Goal: Information Seeking & Learning: Find specific fact

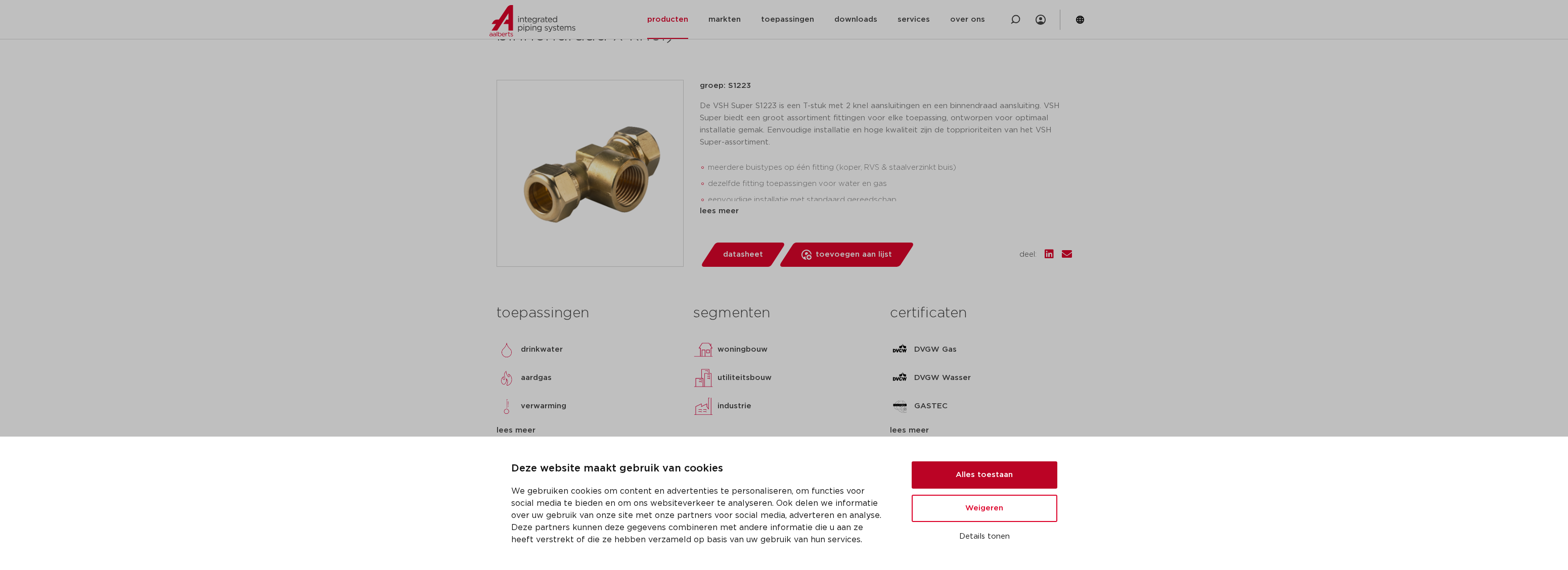
click at [1028, 479] on button "Alles toestaan" at bounding box center [984, 474] width 145 height 27
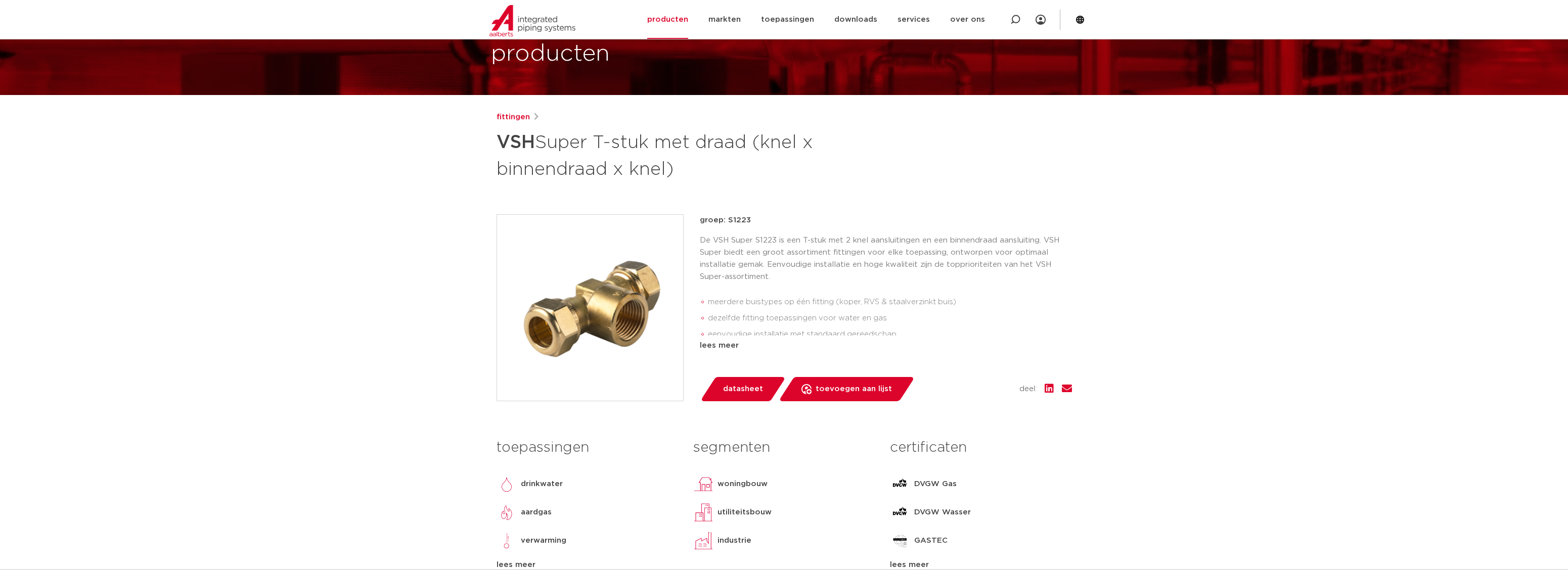
scroll to position [50, 0]
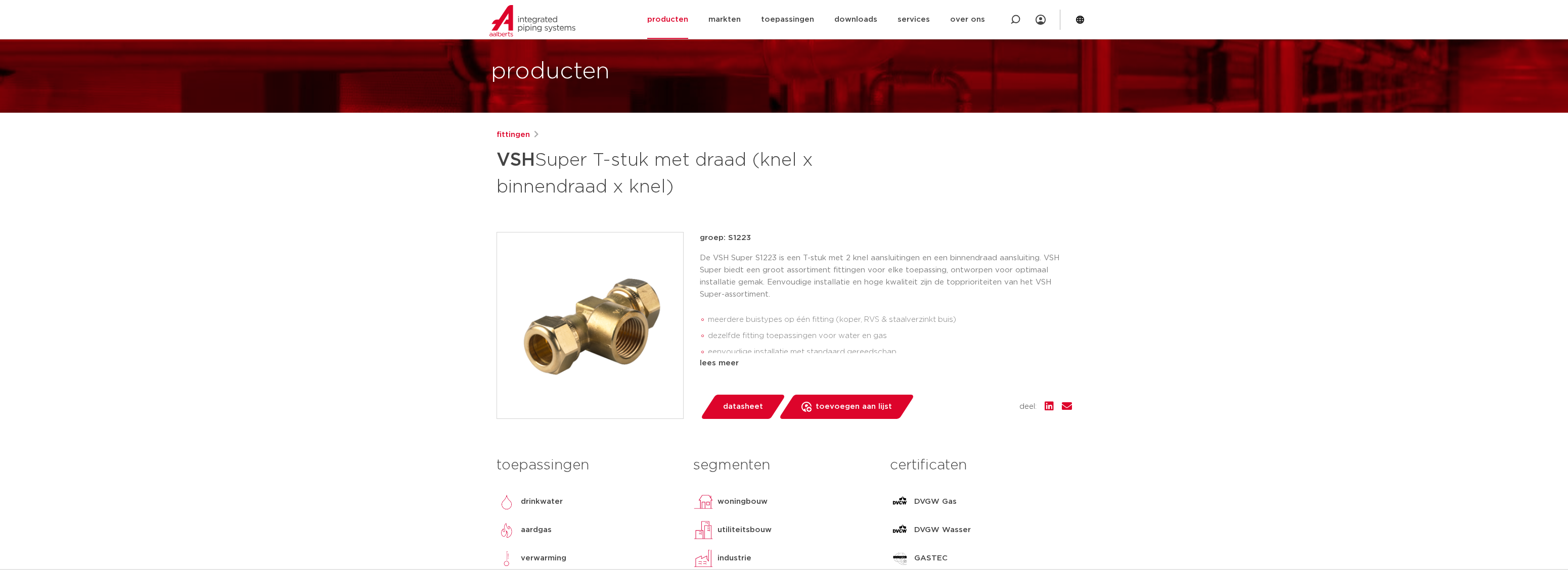
click at [751, 409] on span "datasheet" at bounding box center [743, 406] width 40 height 16
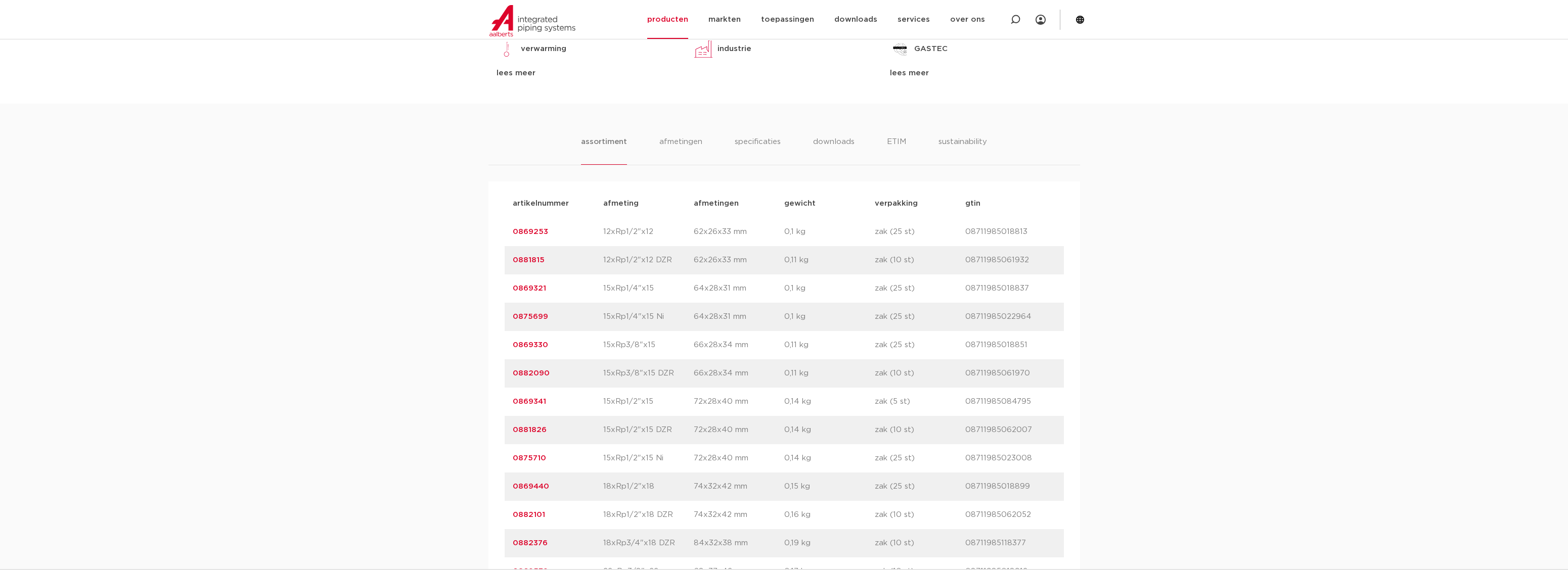
scroll to position [556, 0]
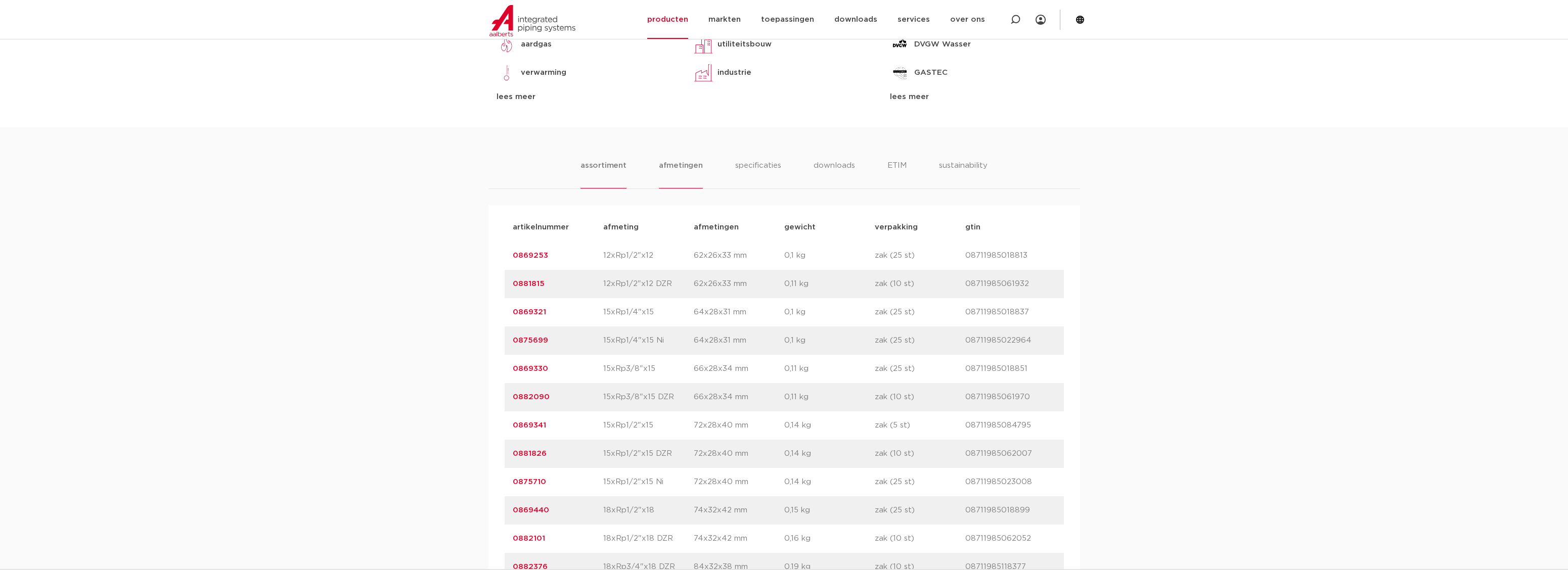
click at [673, 165] on li "afmetingen" at bounding box center [681, 174] width 44 height 29
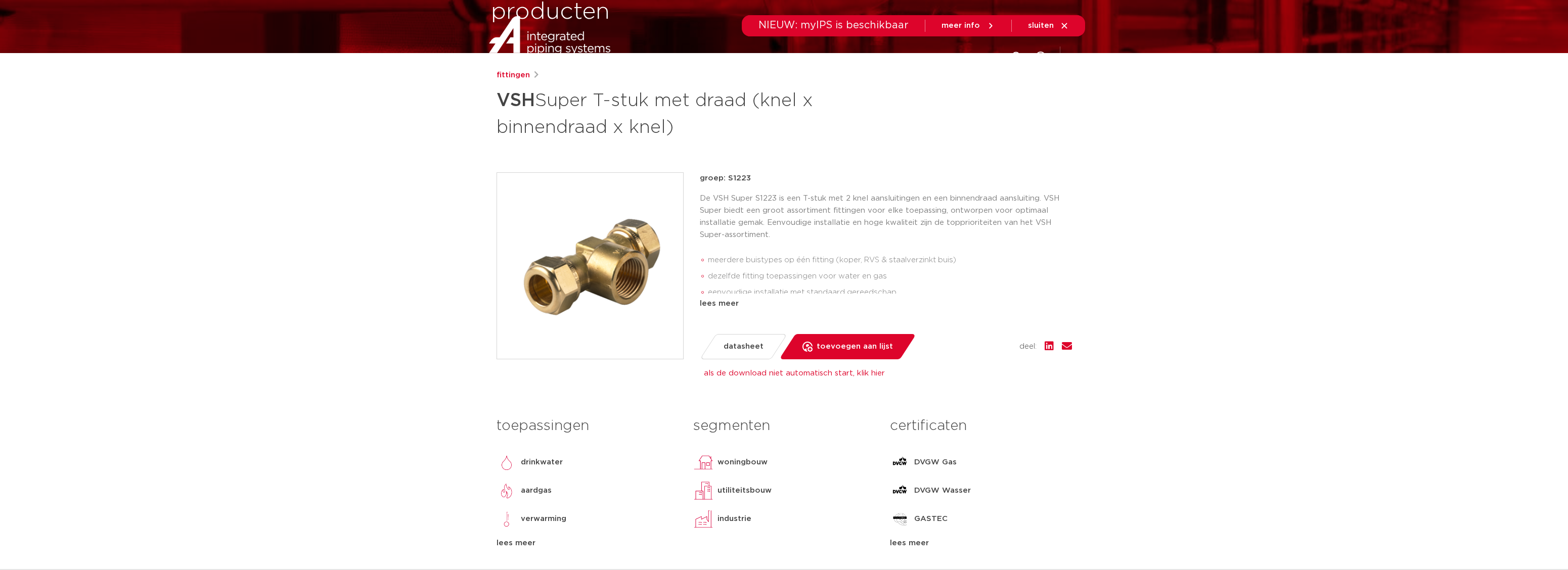
scroll to position [0, 0]
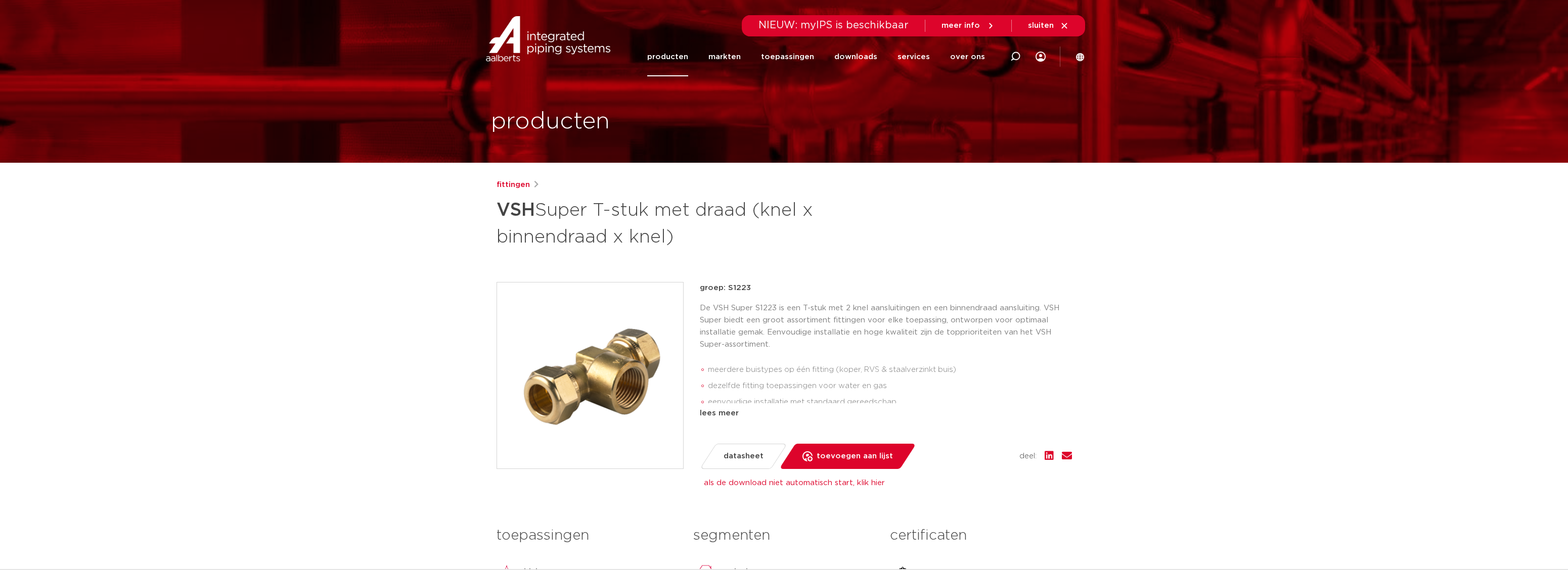
click at [832, 23] on span "NIEUW: myIPS is beschikbaar" at bounding box center [833, 25] width 150 height 10
click at [1016, 58] on icon at bounding box center [1015, 57] width 10 height 10
paste input "VSH klem T-stuk binnendraad 35 x 1/2" x 35mm"
type input "VSH klem T-stuk binnendraad 35 x 1/2" x 35mm"
click button "Zoeken" at bounding box center [0, 0] width 0 height 0
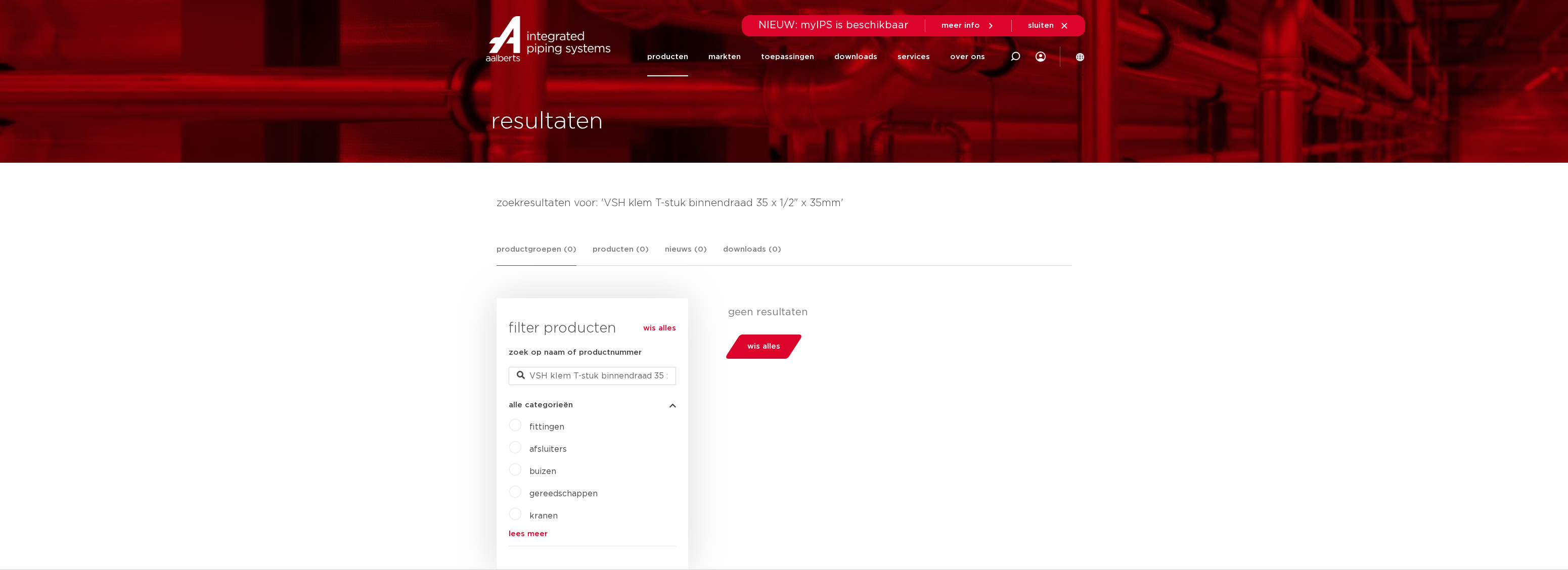
click at [1022, 56] on div at bounding box center [1015, 57] width 40 height 77
type input "t stuk 35"
click button "Zoeken" at bounding box center [0, 0] width 0 height 0
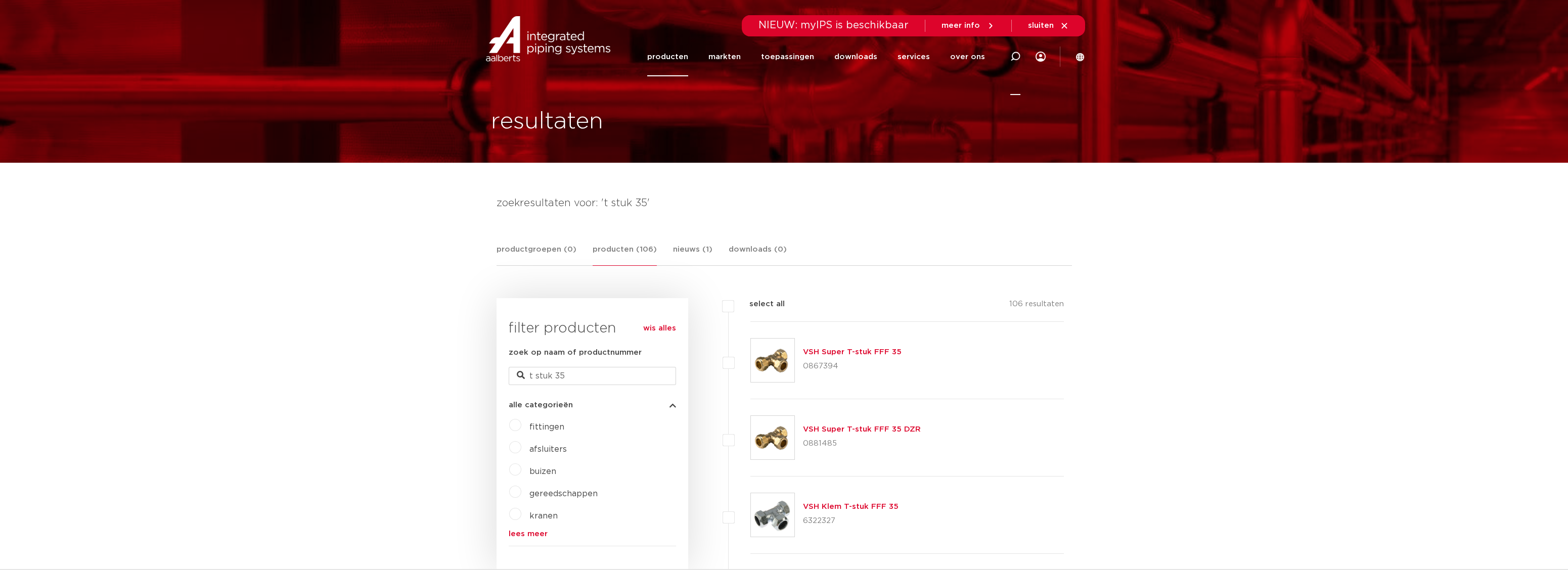
click at [1014, 58] on icon at bounding box center [1015, 57] width 12 height 12
type input "vsh super 35 1 /2"
click button "Zoeken" at bounding box center [0, 0] width 0 height 0
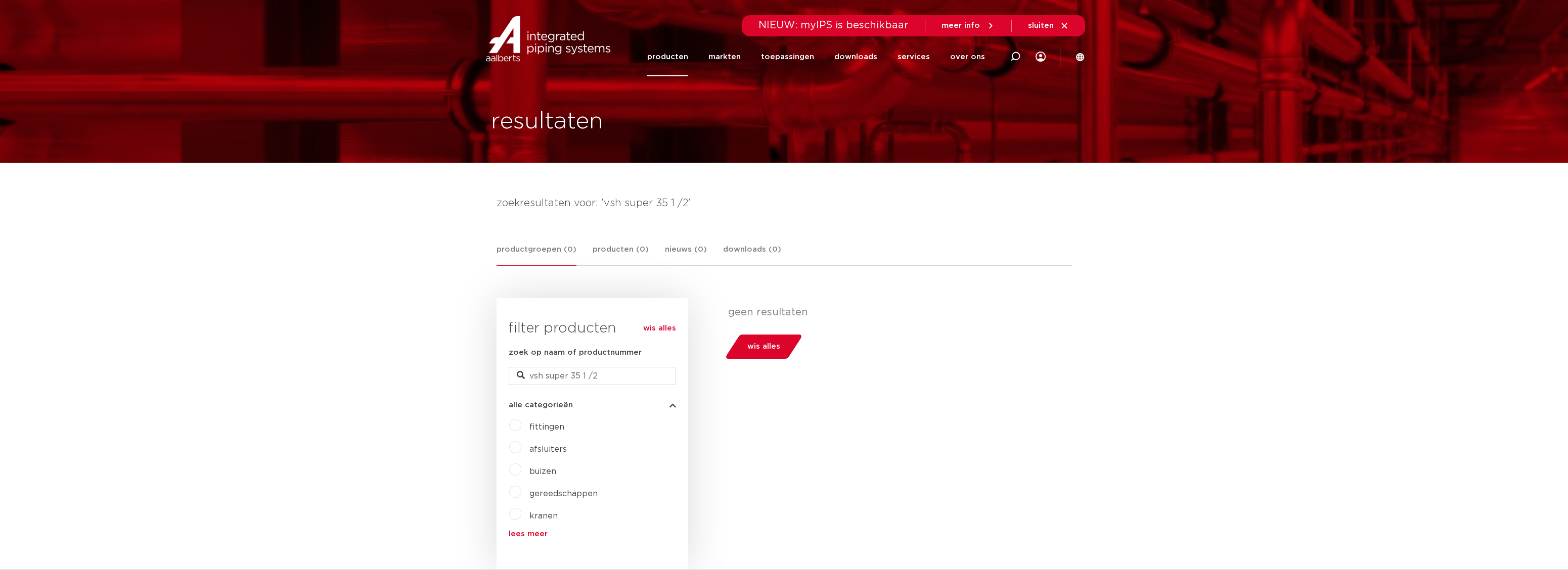
click at [1009, 57] on div at bounding box center [1015, 57] width 40 height 77
type input "vsh super 35"
click button "Zoeken" at bounding box center [0, 0] width 0 height 0
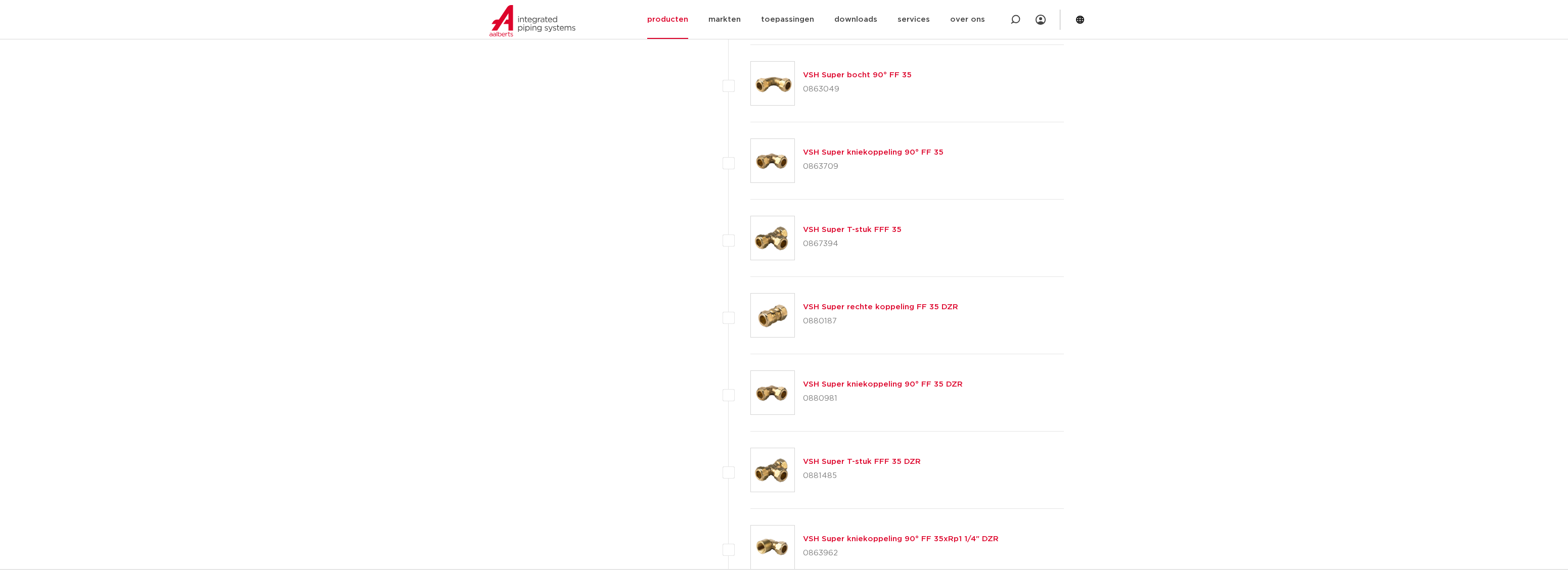
scroll to position [1516, 0]
click at [844, 459] on link "VSH Super T-stuk FFF 35 DZR" at bounding box center [862, 459] width 118 height 7
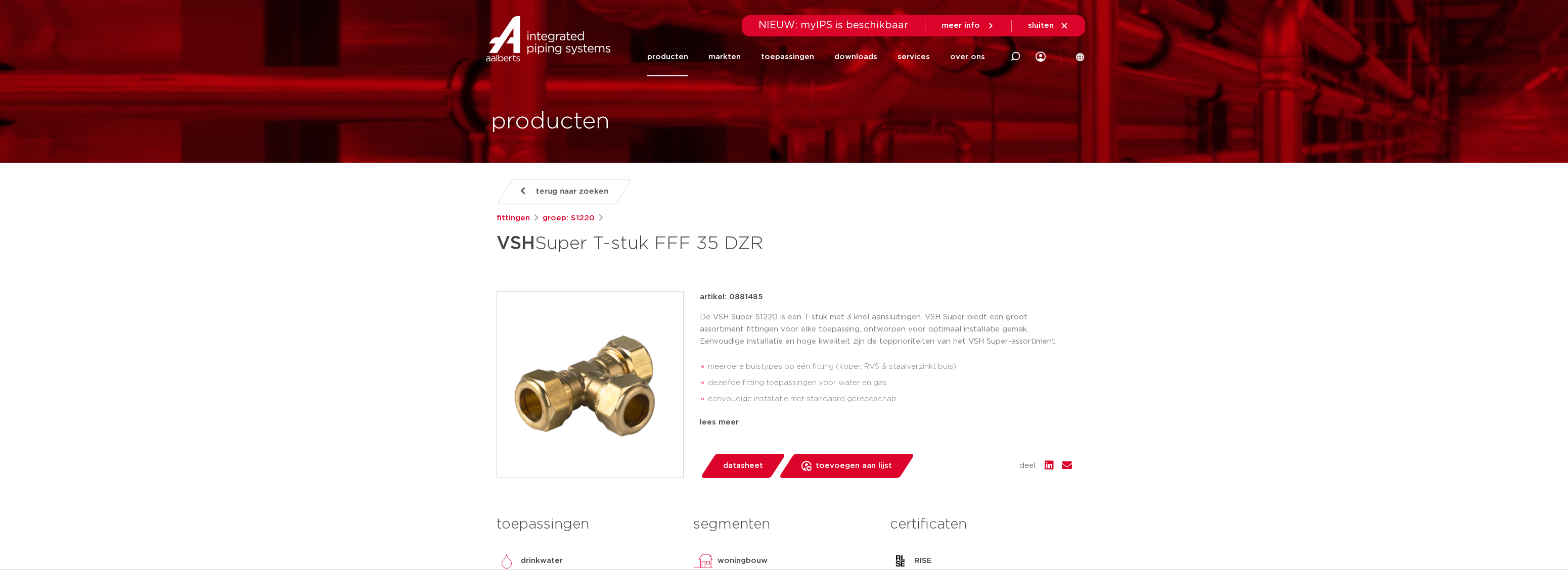
click at [751, 467] on span "datasheet" at bounding box center [743, 466] width 40 height 16
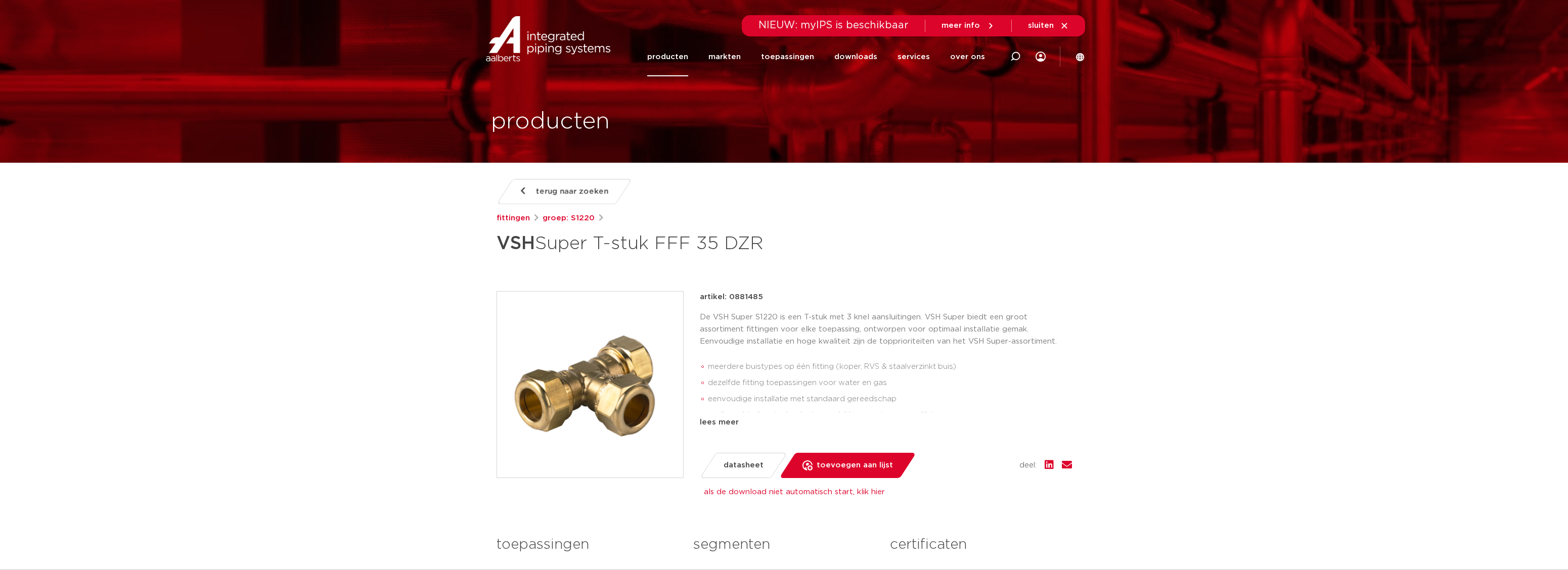
click at [679, 56] on link "producten" at bounding box center [667, 57] width 41 height 39
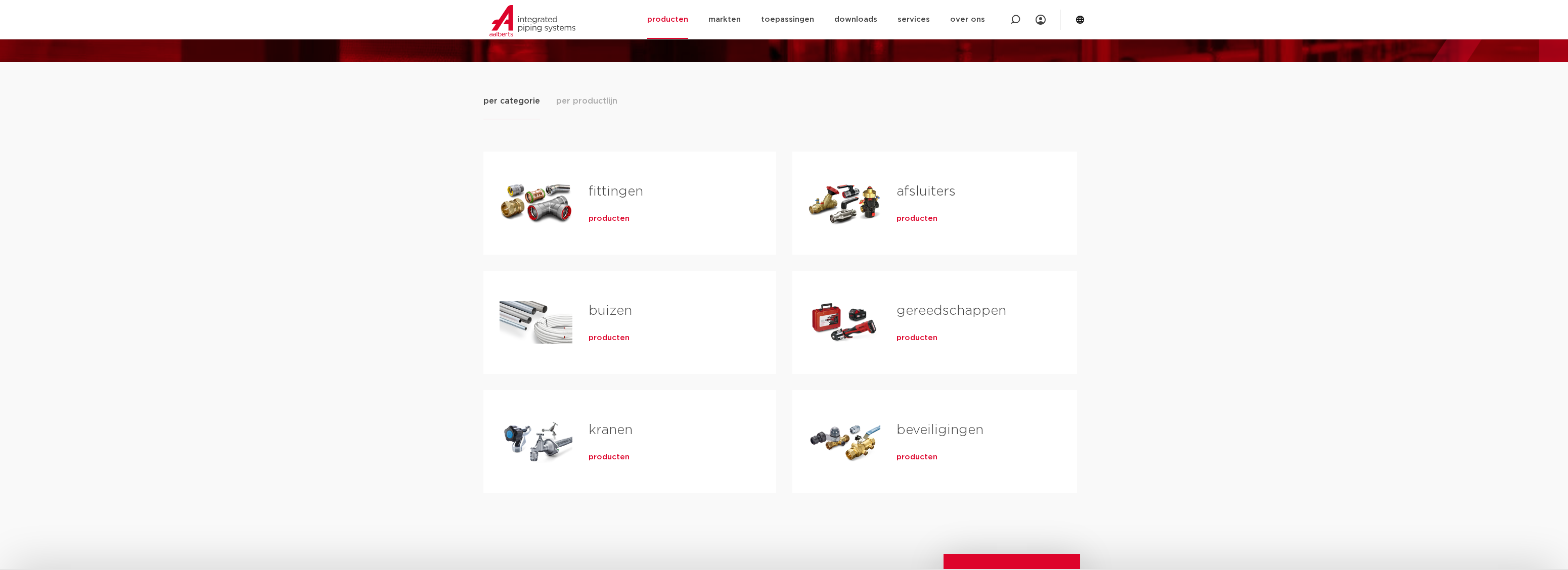
scroll to position [101, 0]
click at [608, 196] on link "fittingen" at bounding box center [616, 191] width 55 height 13
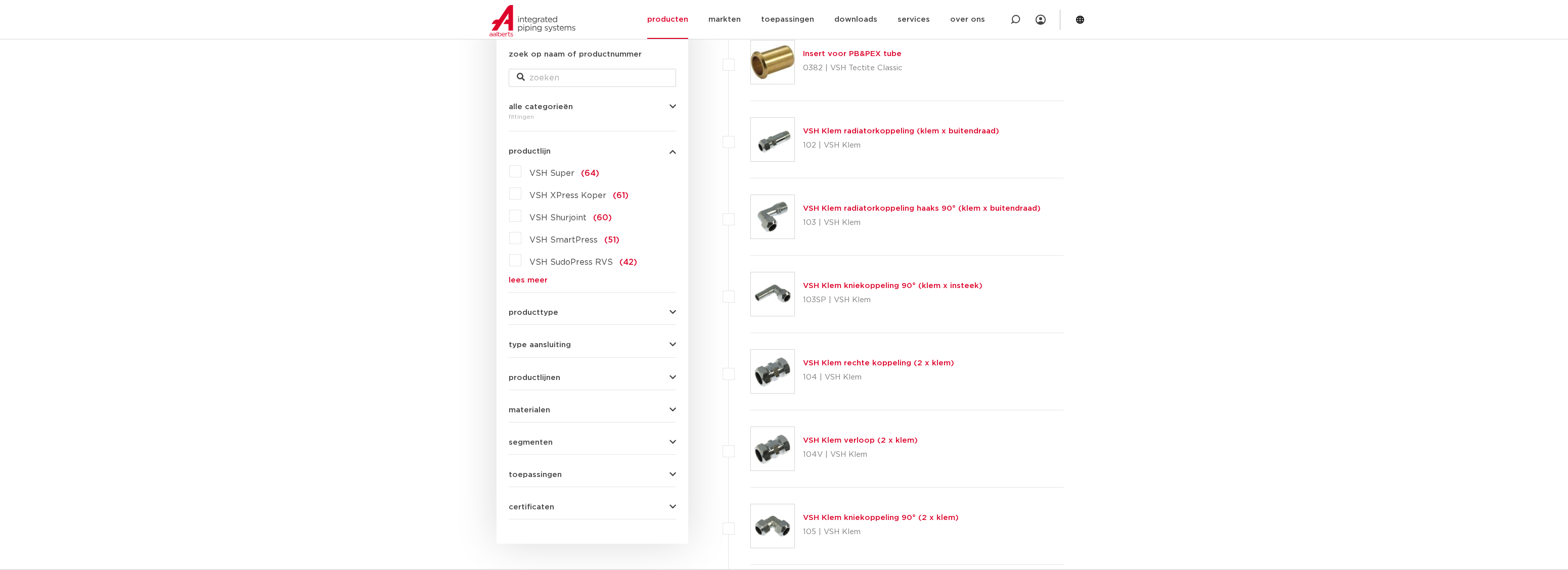
scroll to position [252, 0]
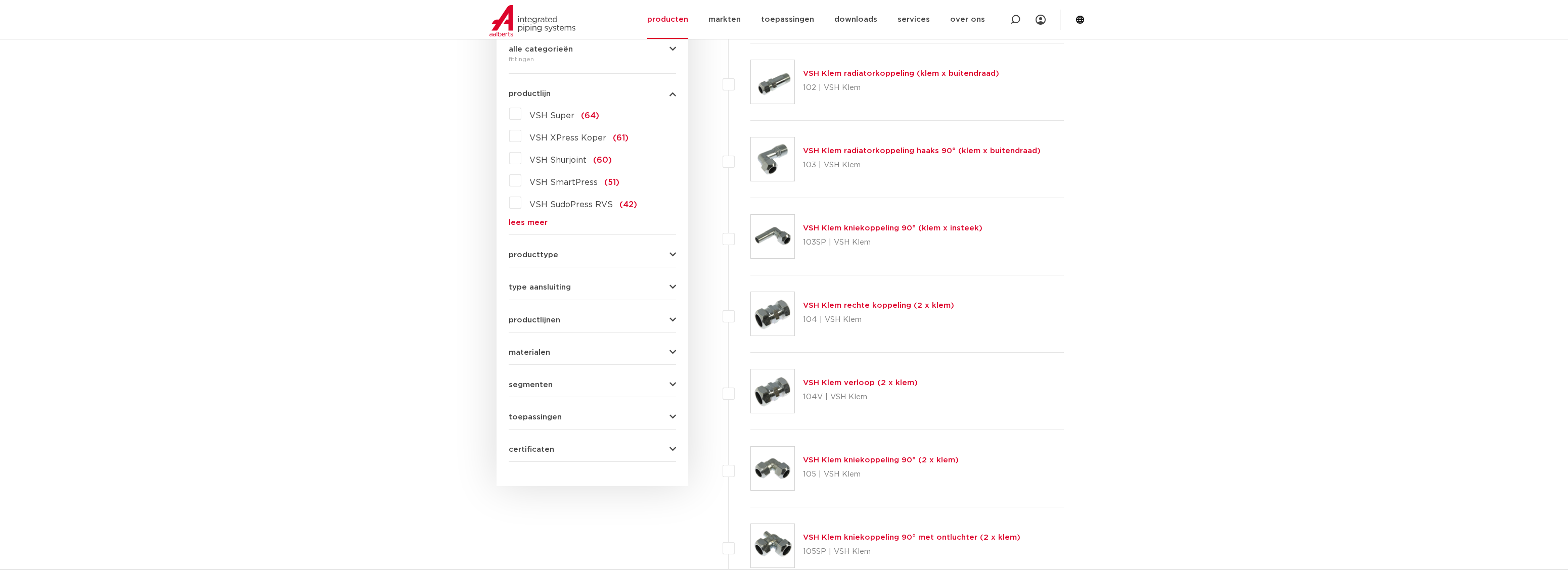
click at [521, 117] on label "VSH Super (64)" at bounding box center [560, 114] width 78 height 16
click at [0, 0] on input "VSH Super (64)" at bounding box center [0, 0] width 0 height 0
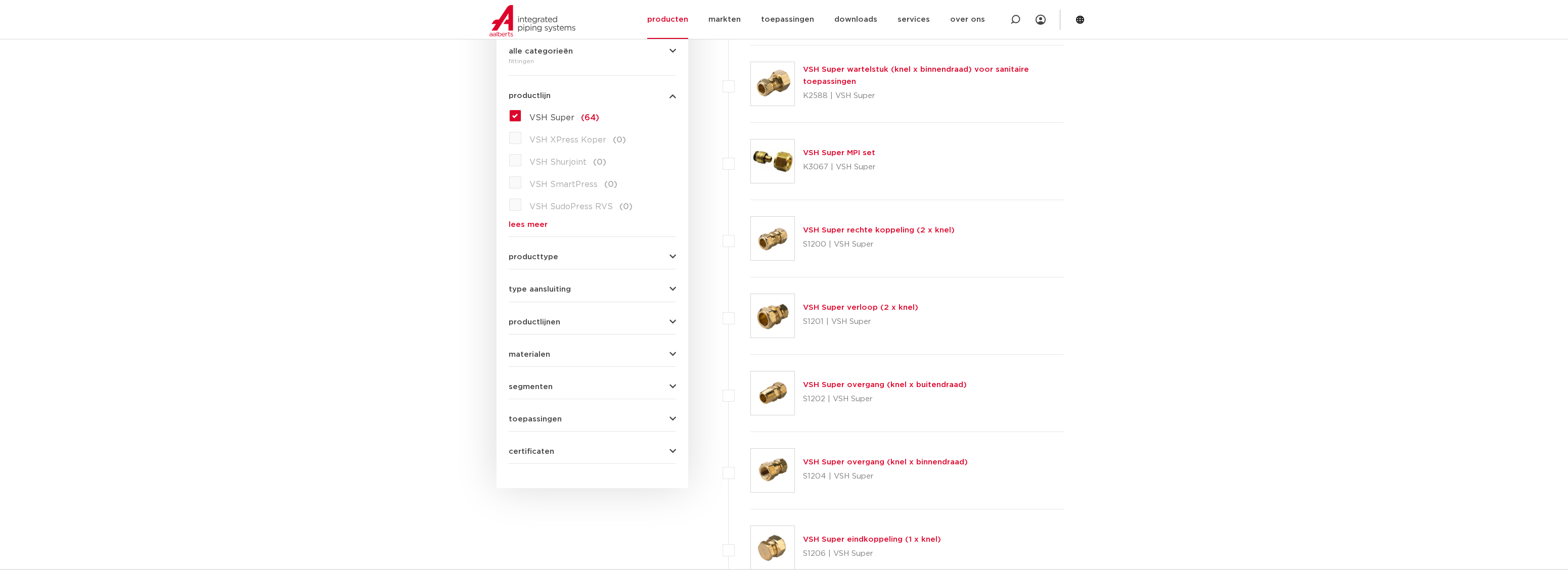
scroll to position [252, 0]
click at [560, 285] on span "type aansluiting" at bounding box center [540, 288] width 62 height 7
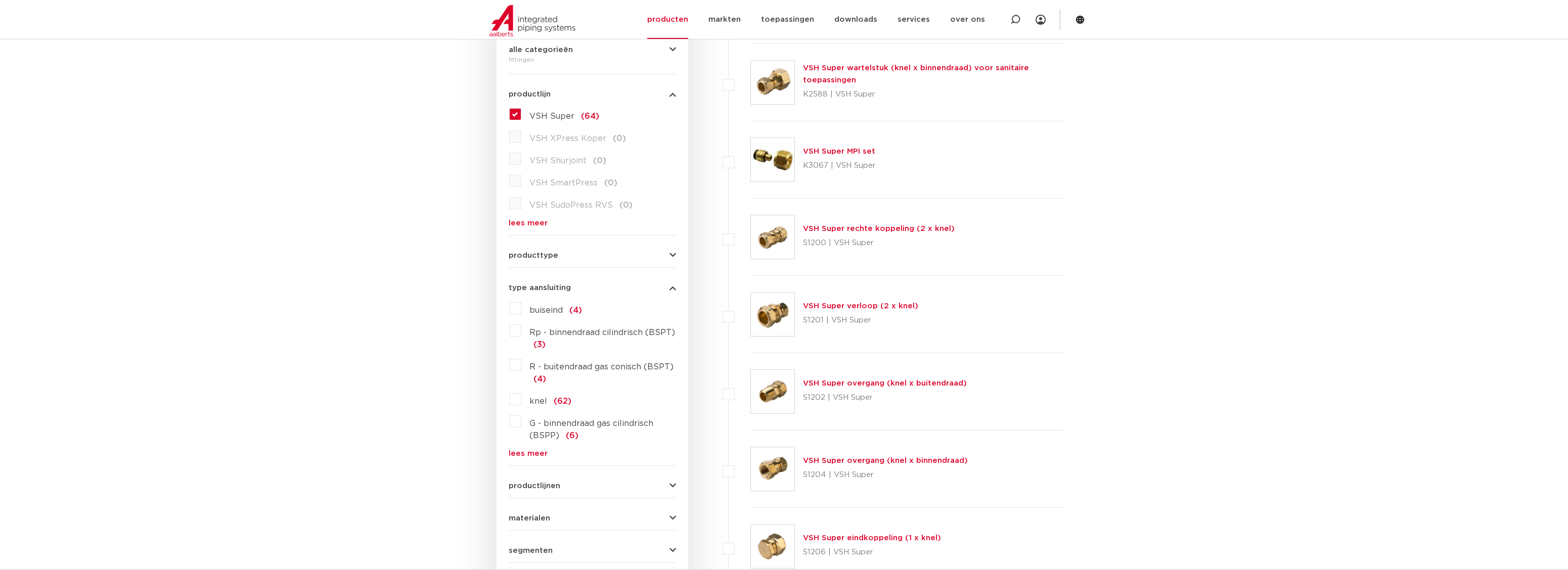
click at [563, 334] on span "Rp - binnendraad cilindrisch (BSPT)" at bounding box center [602, 332] width 145 height 8
click at [0, 0] on input "Rp - binnendraad cilindrisch (BSPT) (3)" at bounding box center [0, 0] width 0 height 0
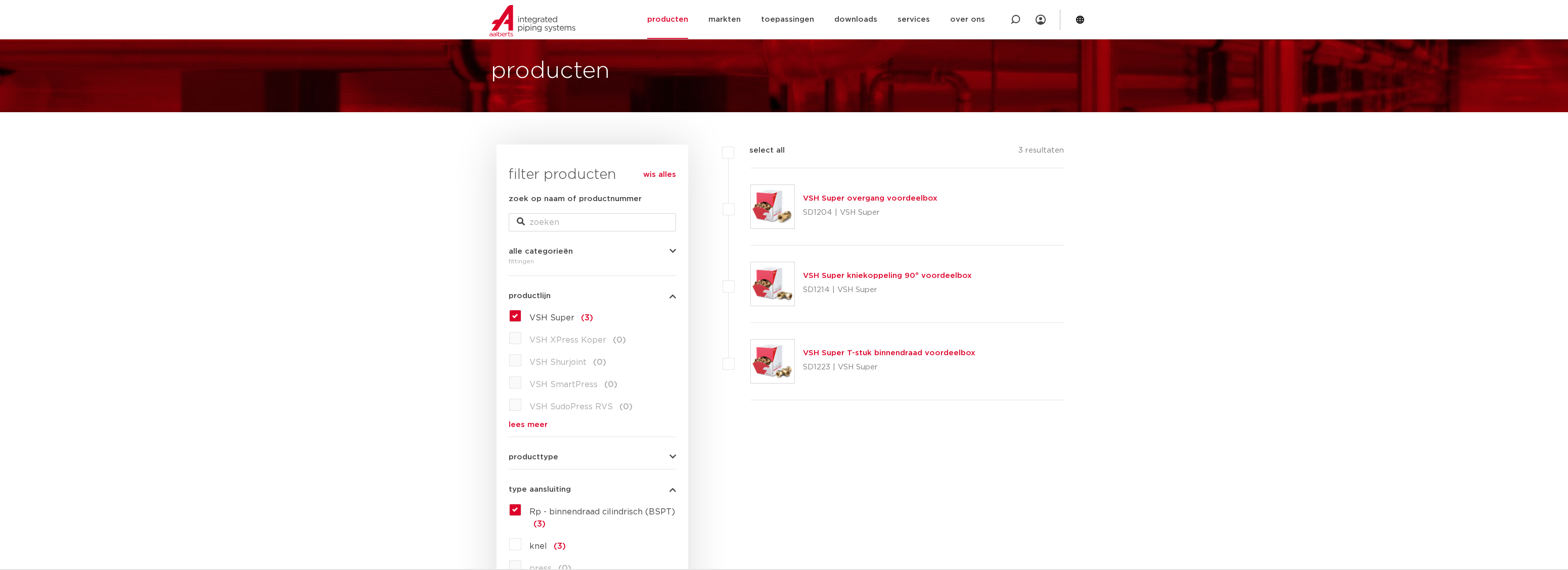
scroll to position [49, 0]
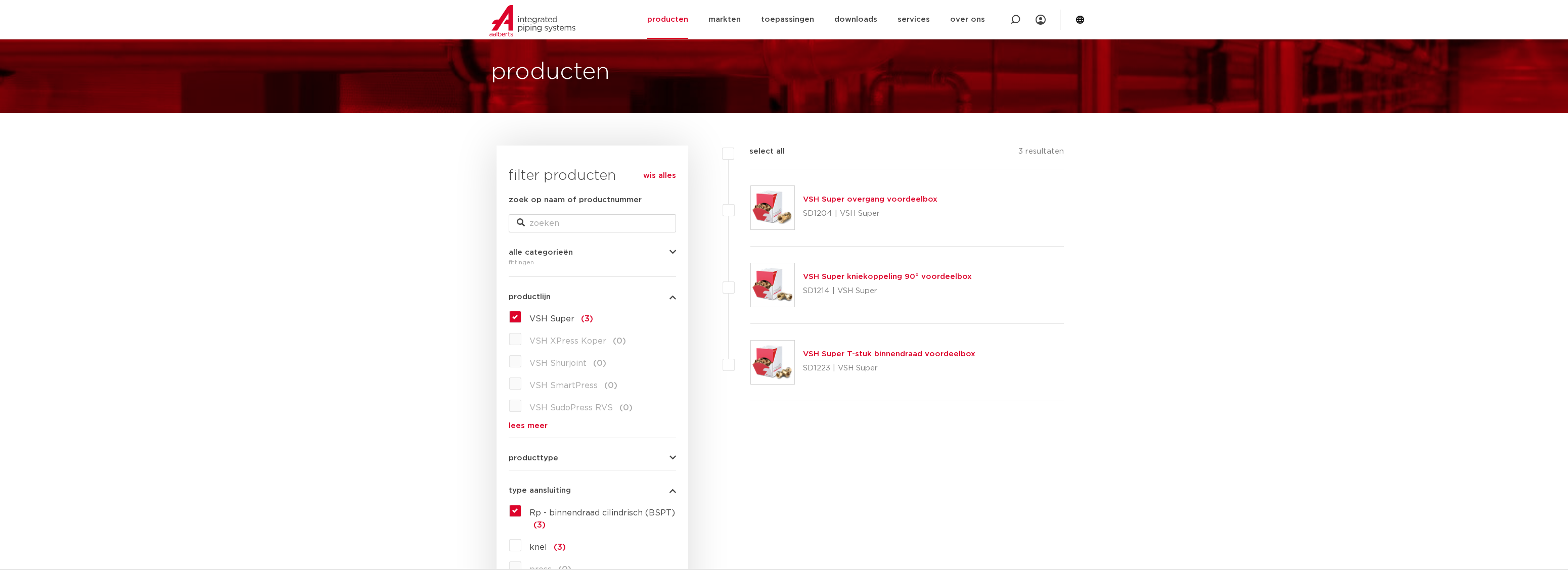
click at [521, 509] on label "Rp - binnendraad cilindrisch (BSPT) (3)" at bounding box center [598, 517] width 155 height 29
click at [0, 0] on input "Rp - binnendraad cilindrisch (BSPT) (3)" at bounding box center [0, 0] width 0 height 0
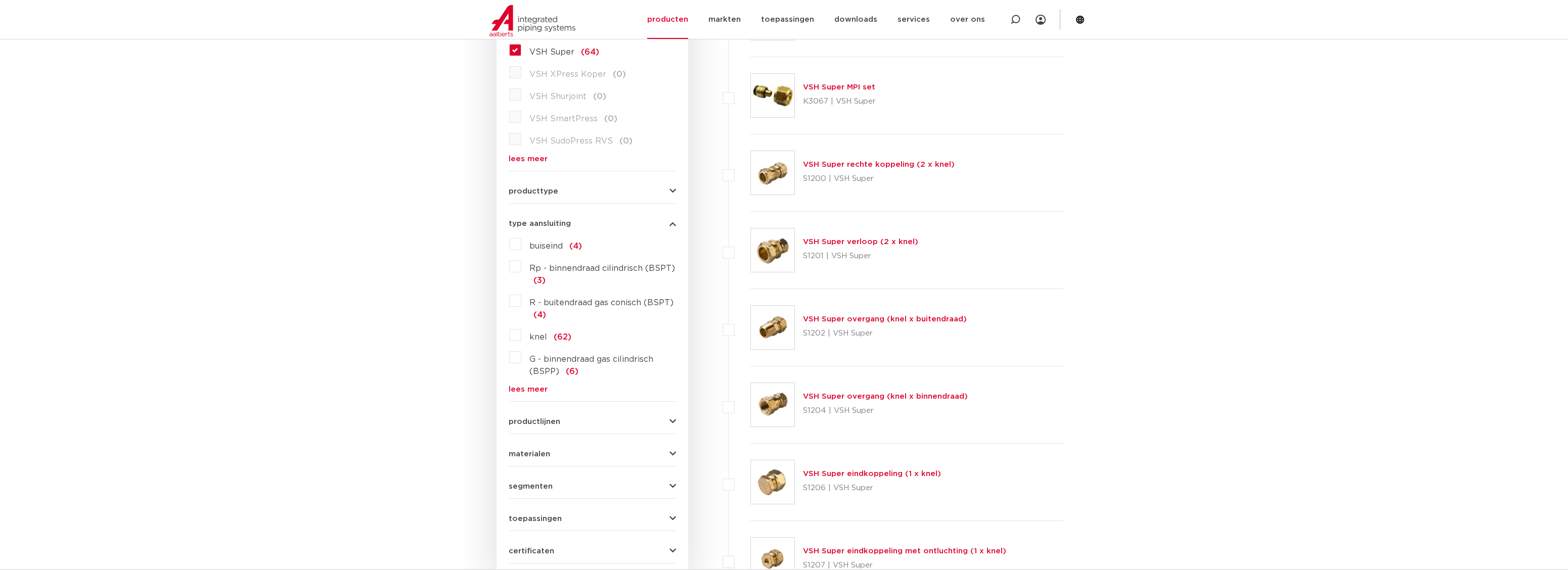
scroll to position [353, 0]
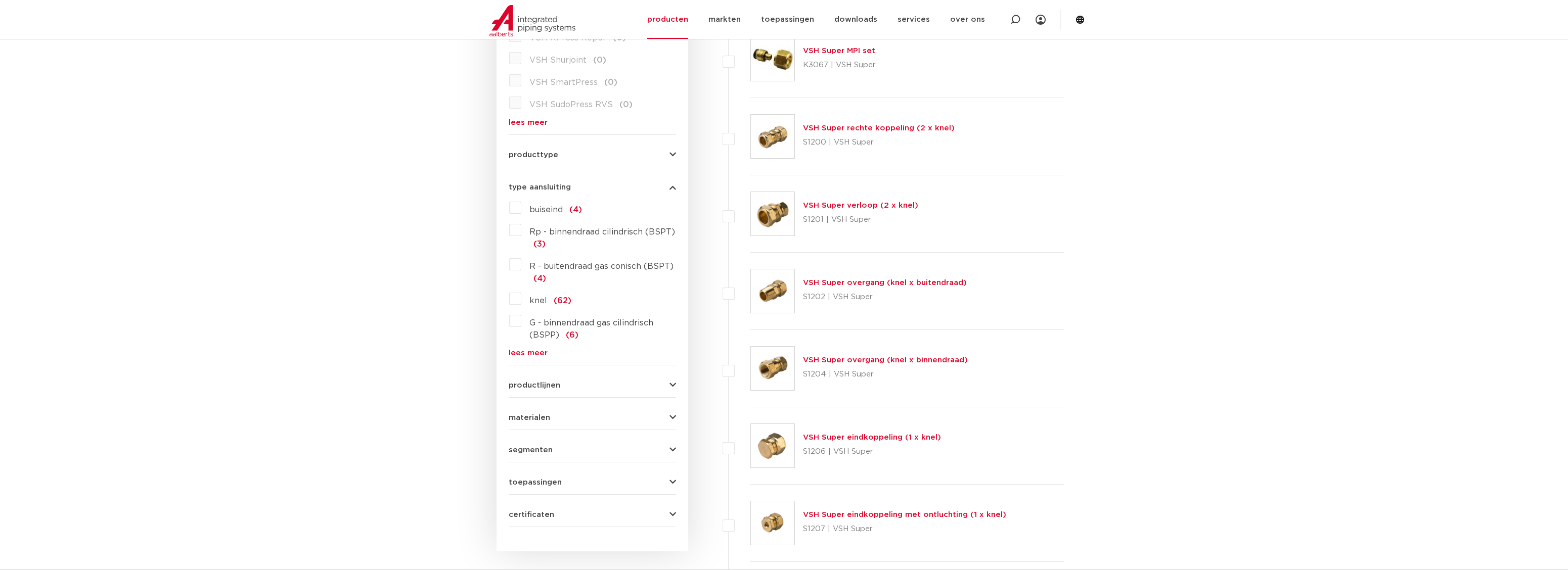
click at [548, 384] on span "productlijnen" at bounding box center [534, 385] width 52 height 7
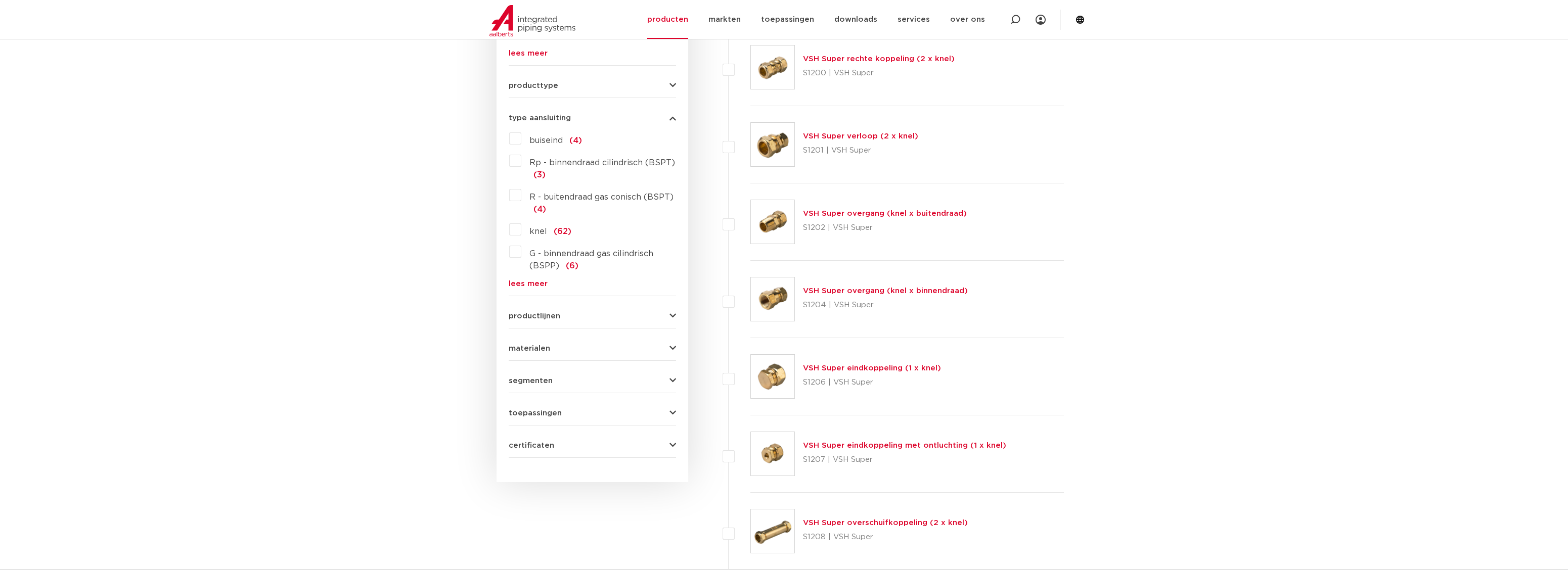
scroll to position [453, 0]
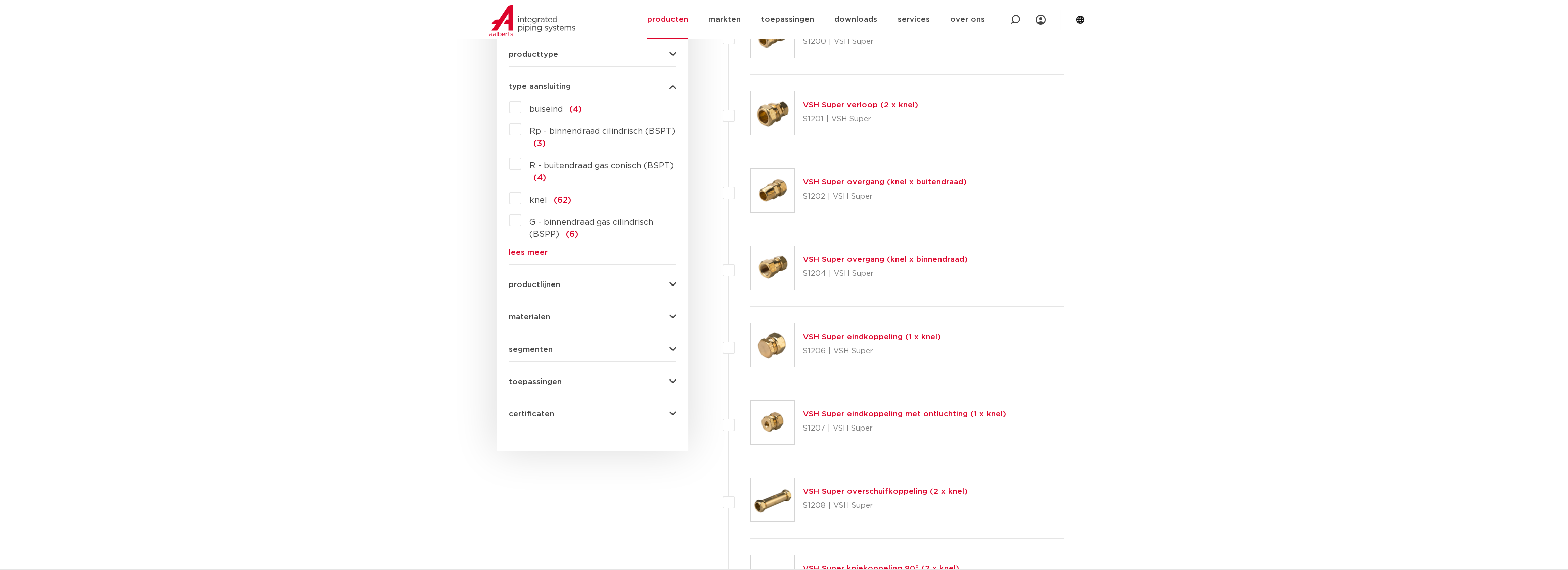
click at [563, 129] on span "Rp - binnendraad cilindrisch (BSPT)" at bounding box center [602, 131] width 145 height 8
click at [0, 0] on input "Rp - binnendraad cilindrisch (BSPT) (3)" at bounding box center [0, 0] width 0 height 0
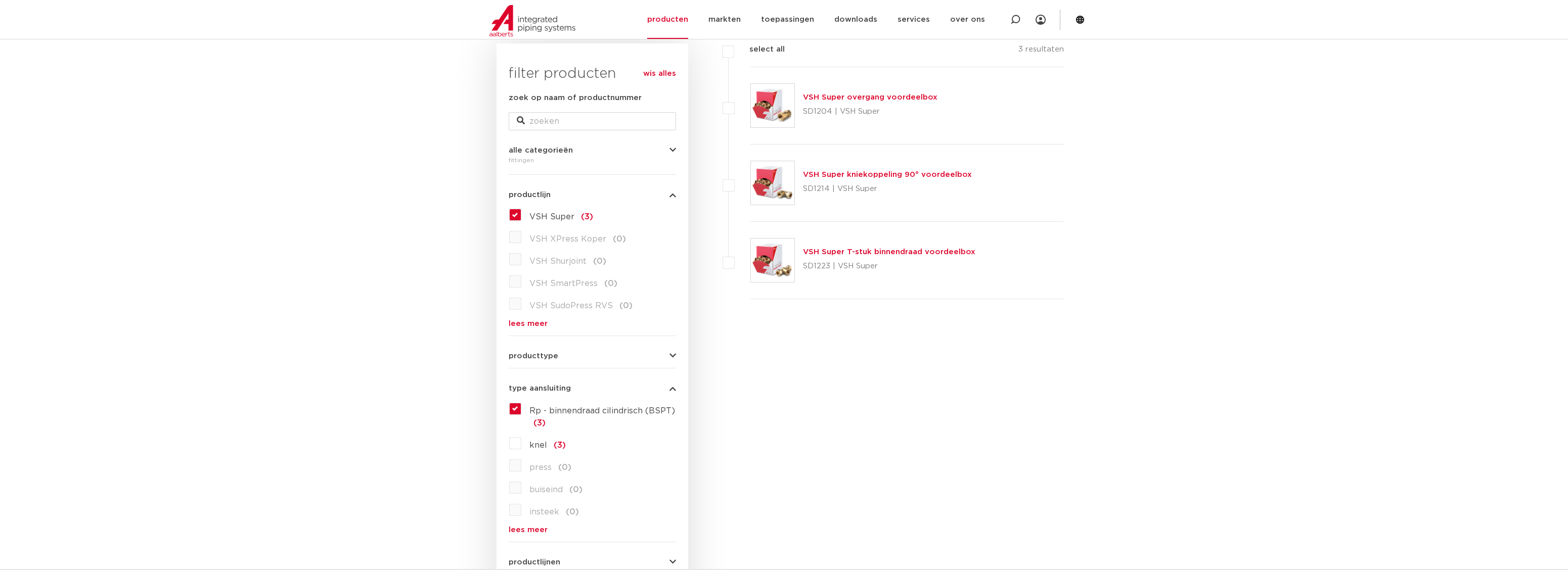
scroll to position [150, 0]
click at [831, 254] on link "VSH Super T-stuk binnendraad voordeelbox" at bounding box center [889, 254] width 172 height 7
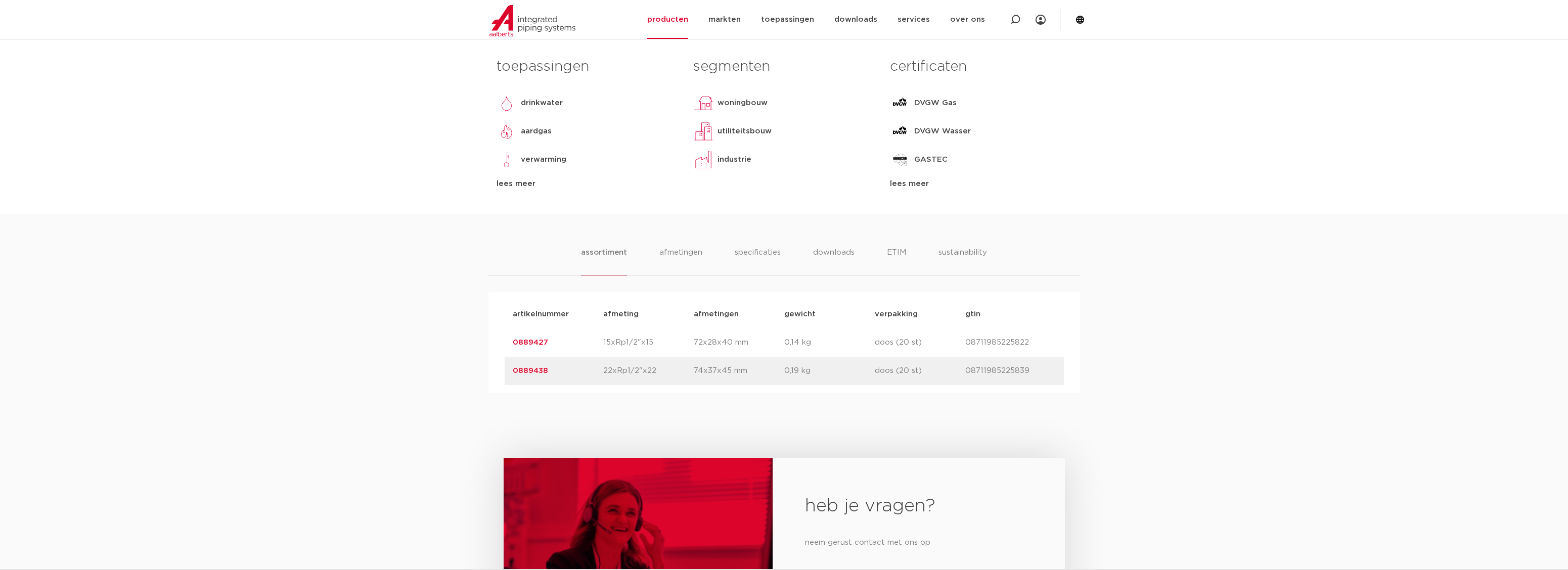
scroll to position [455, 0]
